Goal: Task Accomplishment & Management: Use online tool/utility

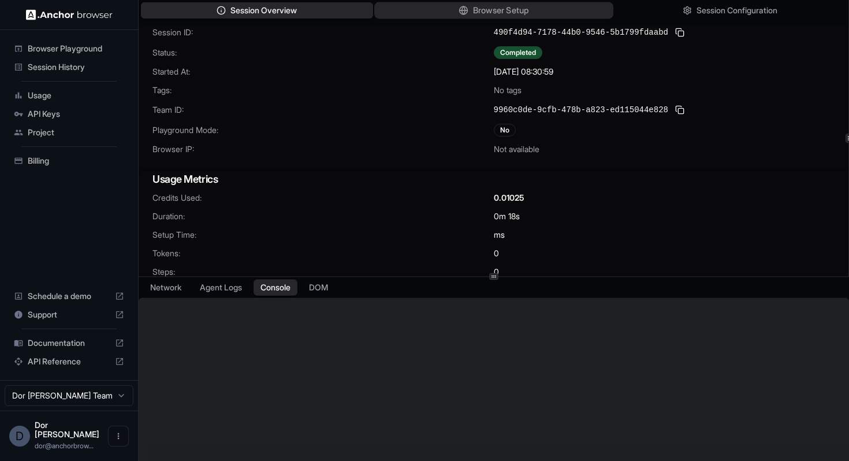
click at [467, 8] on button "Browser Setup" at bounding box center [493, 10] width 239 height 17
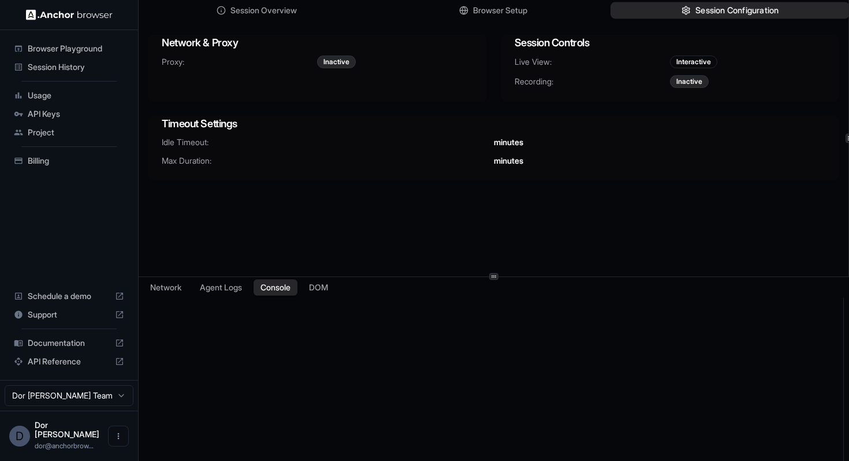
click at [706, 9] on span "Session Configuration" at bounding box center [737, 11] width 83 height 12
